Goal: Information Seeking & Learning: Learn about a topic

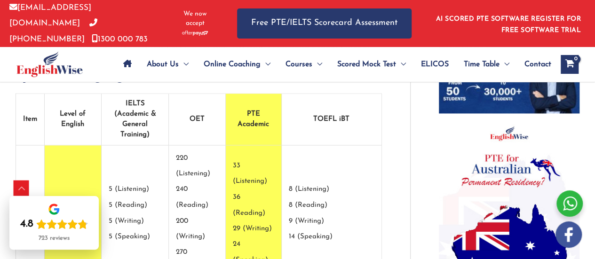
scroll to position [688, 0]
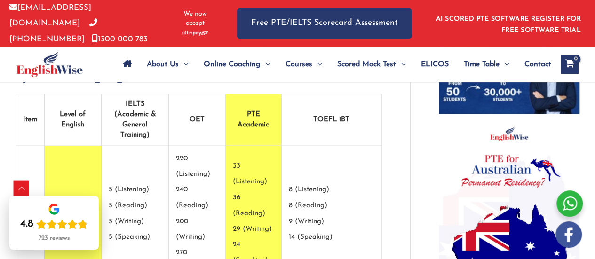
click at [168, 172] on td "5 (Listening) 5 (Reading) 5 (Writing) 5 (Speaking)" at bounding box center [135, 213] width 67 height 135
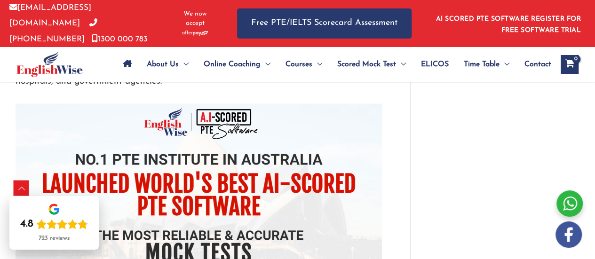
scroll to position [2519, 0]
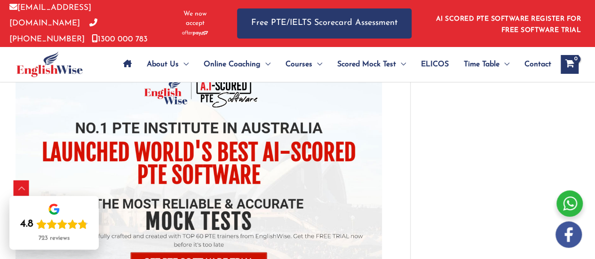
scroll to position [2546, 0]
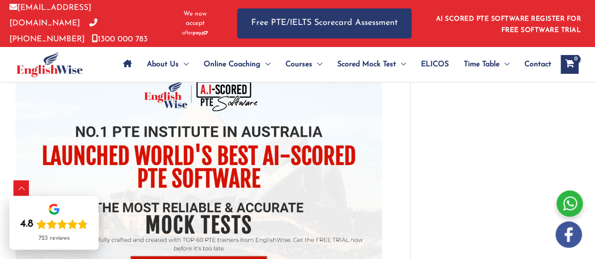
click at [520, 18] on link "AI SCORED PTE SOFTWARE REGISTER FOR FREE SOFTWARE TRIAL" at bounding box center [508, 25] width 145 height 18
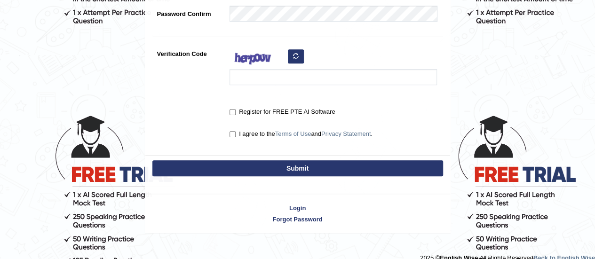
scroll to position [280, 0]
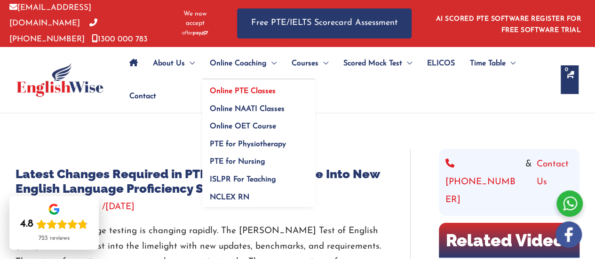
click at [247, 92] on span "Online PTE Classes" at bounding box center [243, 91] width 66 height 8
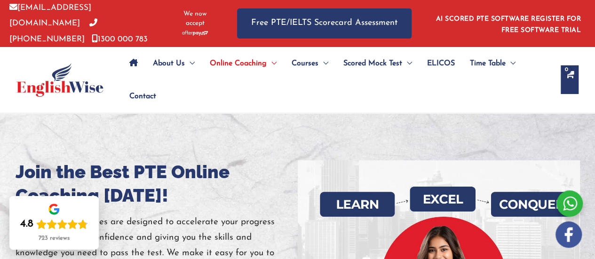
click at [162, 170] on h1 "Join the Best PTE Online Coaching [DATE]!" at bounding box center [157, 183] width 282 height 47
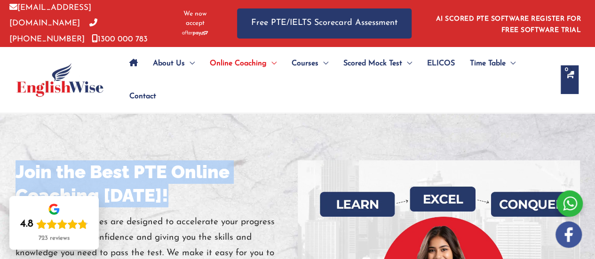
click at [162, 170] on h1 "Join the Best PTE Online Coaching [DATE]!" at bounding box center [157, 183] width 282 height 47
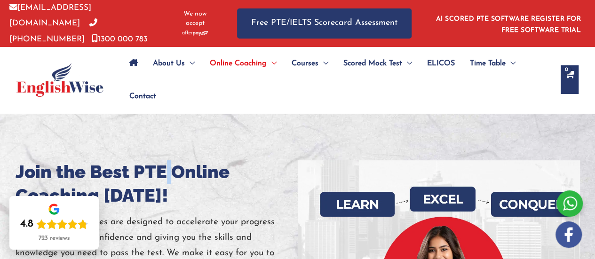
click at [162, 170] on h1 "Join the Best PTE Online Coaching [DATE]!" at bounding box center [157, 183] width 282 height 47
